Goal: Obtain resource: Download file/media

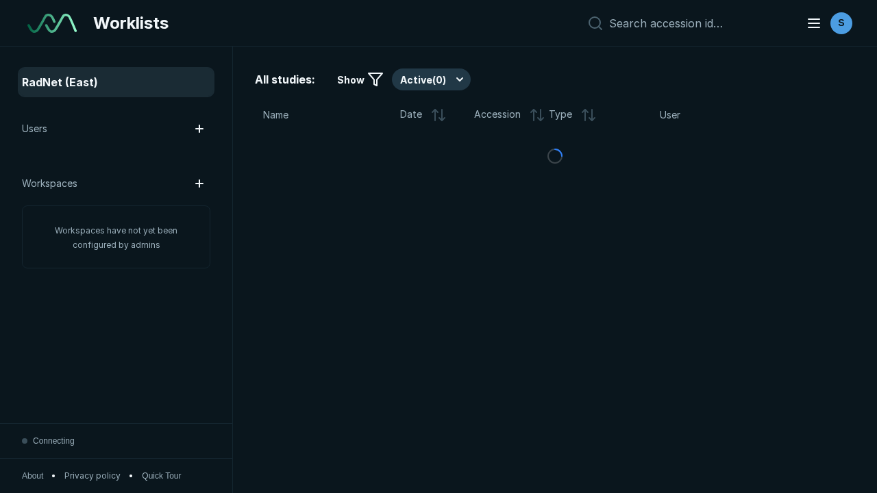
scroll to position [3521, 4439]
